Goal: Task Accomplishment & Management: Use online tool/utility

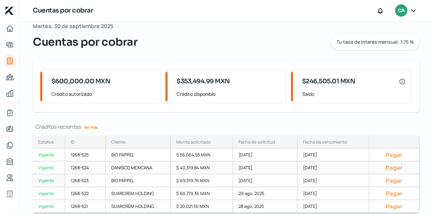
scroll to position [23, 0]
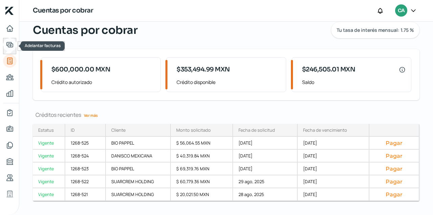
click at [9, 44] on icon "Adelantar facturas" at bounding box center [10, 45] width 8 height 8
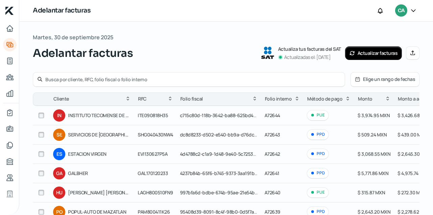
click at [97, 82] on input "text" at bounding box center [193, 79] width 296 height 6
type input "a"
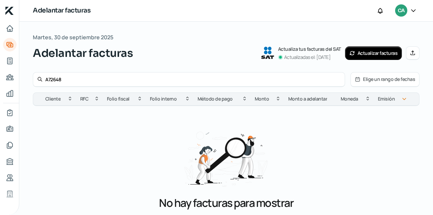
click at [66, 79] on input "A72648" at bounding box center [193, 79] width 296 height 6
type input "A72684"
click at [368, 57] on button "Actualizar facturas" at bounding box center [373, 53] width 57 height 14
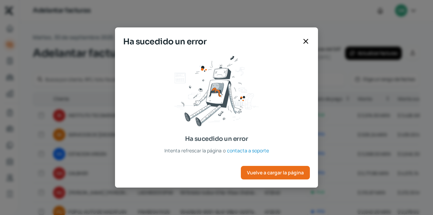
click at [307, 78] on div "Ha sucedido un error Intenta refrescar la página o contacta a soporte" at bounding box center [216, 105] width 187 height 99
click at [307, 38] on icon at bounding box center [306, 41] width 8 height 8
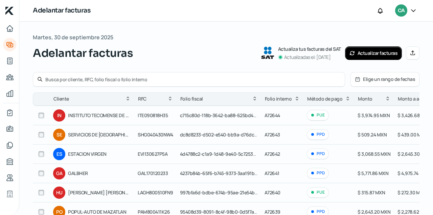
click at [375, 53] on button "Actualizar facturas" at bounding box center [373, 53] width 57 height 14
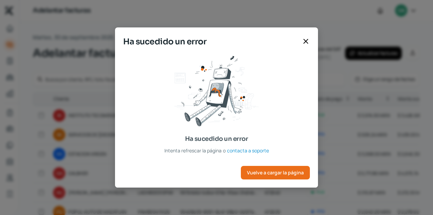
drag, startPoint x: 305, startPoint y: 41, endPoint x: 326, endPoint y: 44, distance: 21.2
click at [305, 41] on icon at bounding box center [306, 41] width 4 height 4
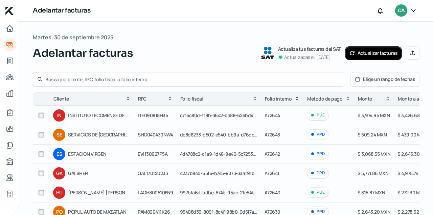
click at [415, 52] on icon at bounding box center [412, 52] width 5 height 5
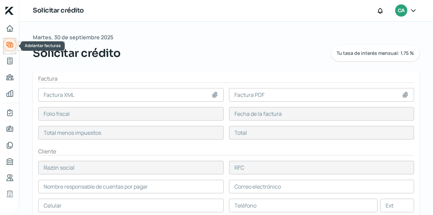
click at [8, 43] on icon "Adelantar facturas" at bounding box center [10, 45] width 8 height 8
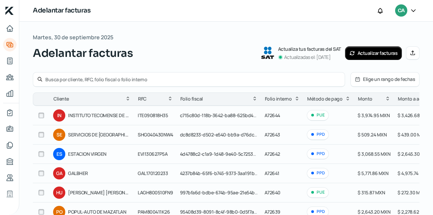
click at [296, 97] on icon at bounding box center [297, 99] width 2 height 4
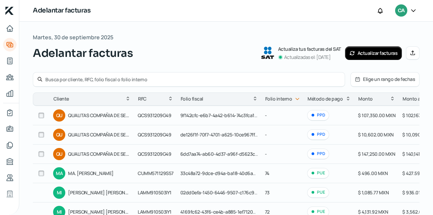
click at [297, 102] on icon at bounding box center [297, 98] width 5 height 5
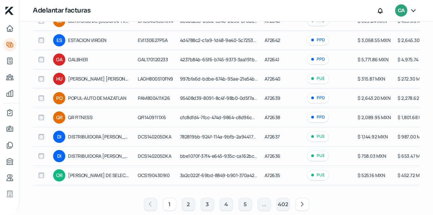
scroll to position [124, 0]
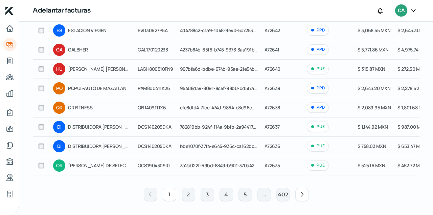
click at [297, 195] on button at bounding box center [303, 195] width 14 height 14
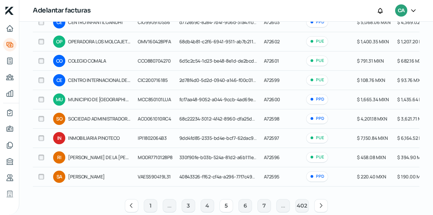
scroll to position [115, 0]
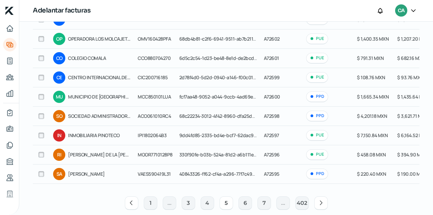
click at [321, 202] on icon at bounding box center [321, 202] width 7 height 7
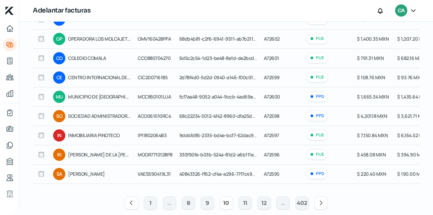
click at [321, 202] on icon at bounding box center [321, 202] width 7 height 7
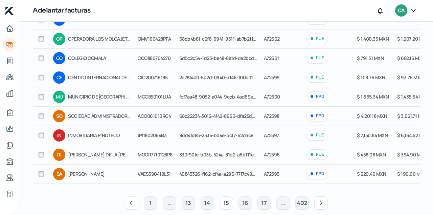
click at [321, 202] on icon at bounding box center [321, 202] width 7 height 7
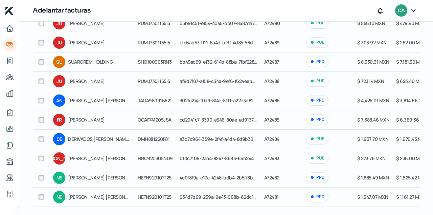
scroll to position [0, 0]
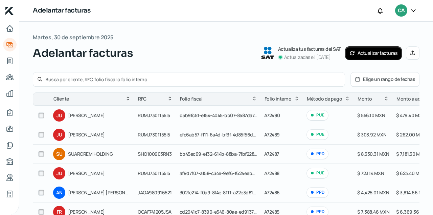
click at [360, 79] on icon at bounding box center [358, 79] width 4 height 4
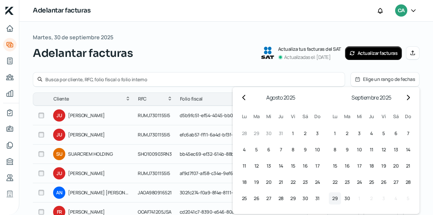
click at [337, 199] on span "29" at bounding box center [334, 198] width 5 height 8
click at [339, 198] on button "29 29º septiembre (lunes)" at bounding box center [335, 198] width 12 height 12
